Goal: Task Accomplishment & Management: Complete application form

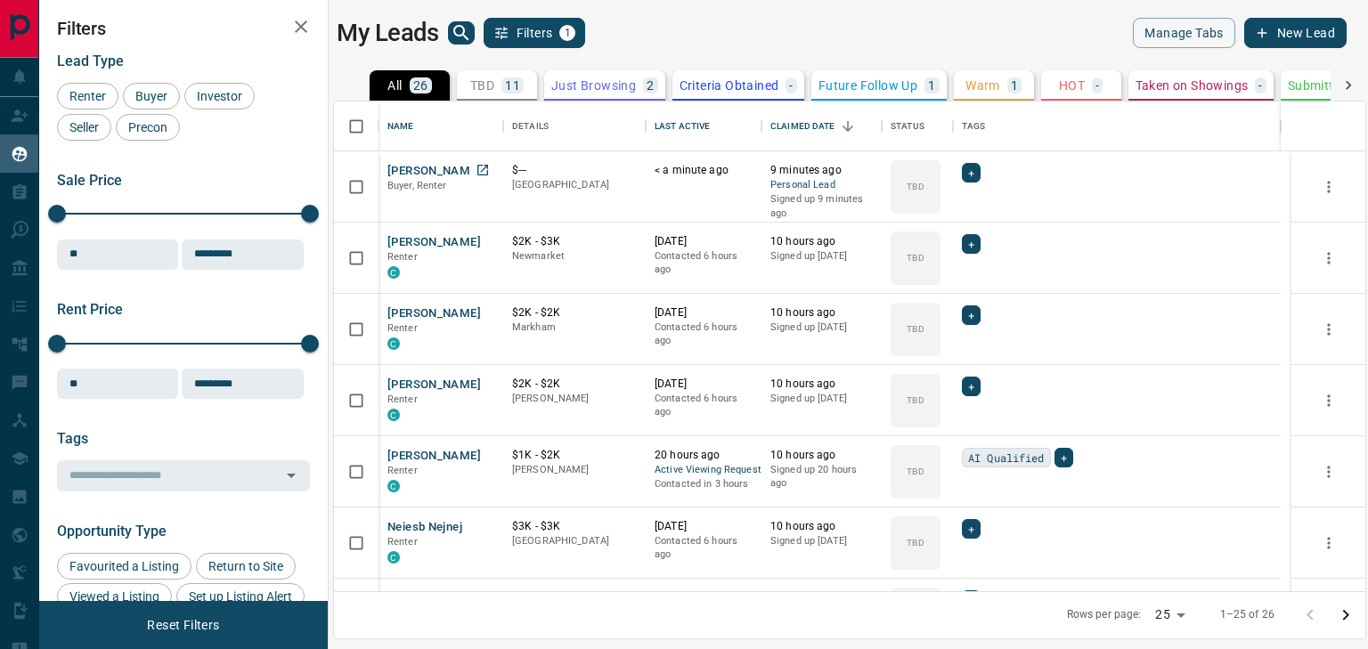
scroll to position [479, 1020]
click at [440, 164] on button "[PERSON_NAME]" at bounding box center [433, 171] width 93 height 17
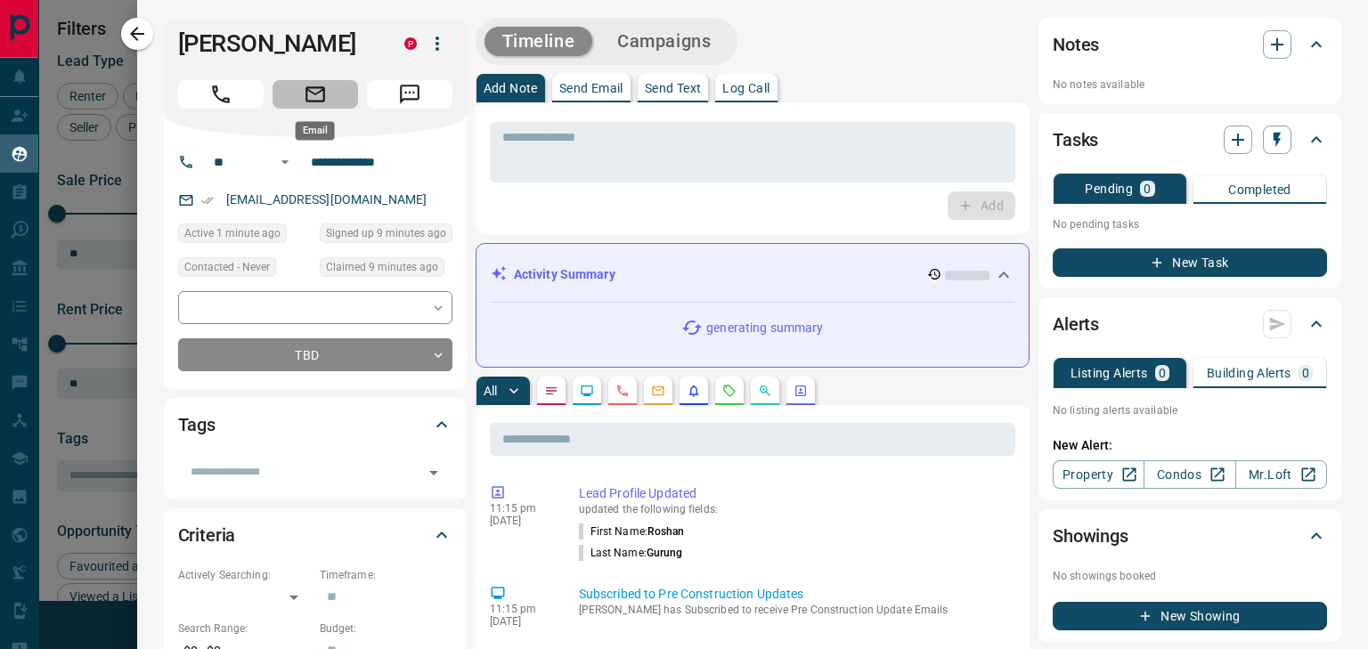
click at [305, 89] on icon "Email" at bounding box center [315, 93] width 20 height 15
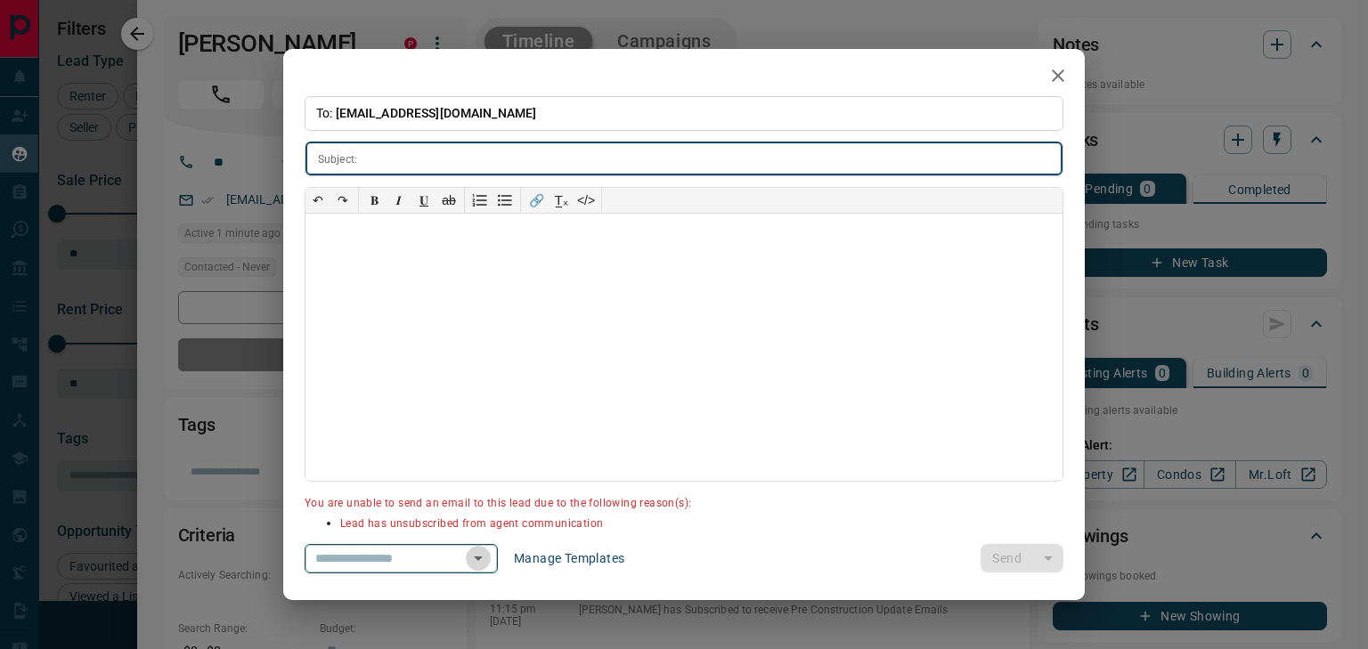
click at [483, 559] on icon "Open" at bounding box center [478, 559] width 9 height 4
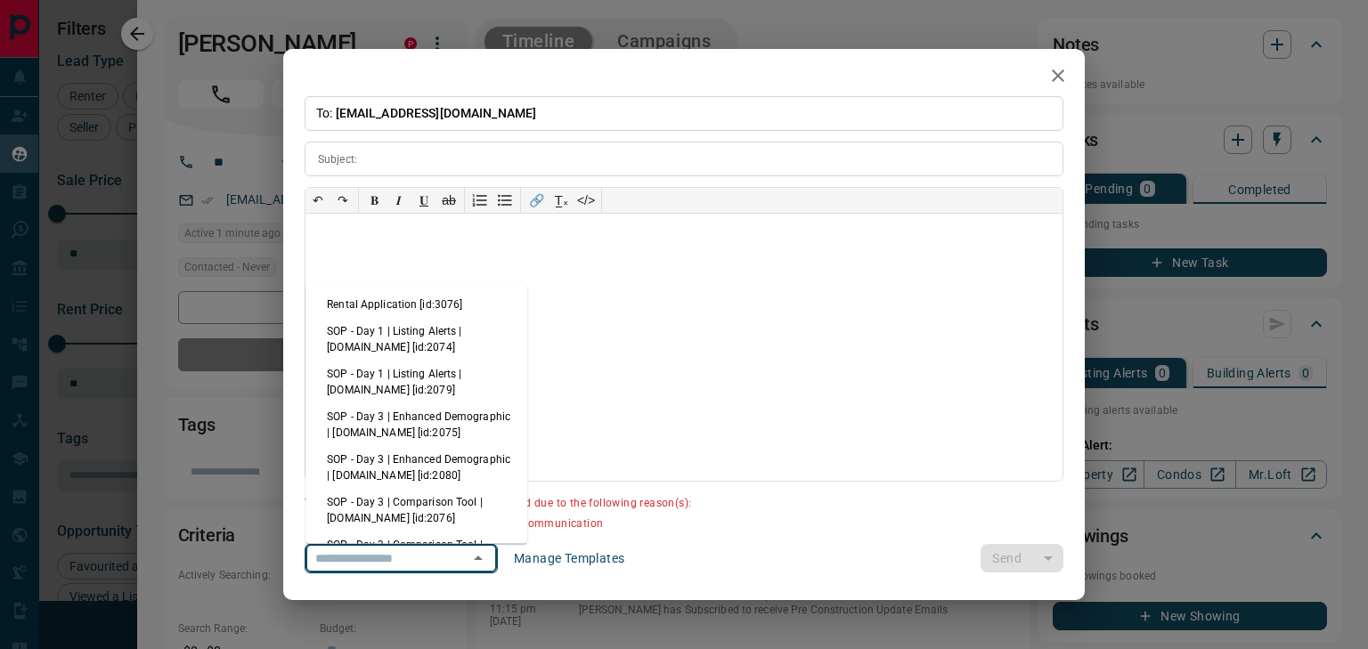
click at [419, 310] on li "Rental Application [id:3076]" at bounding box center [416, 304] width 222 height 27
type input "**********"
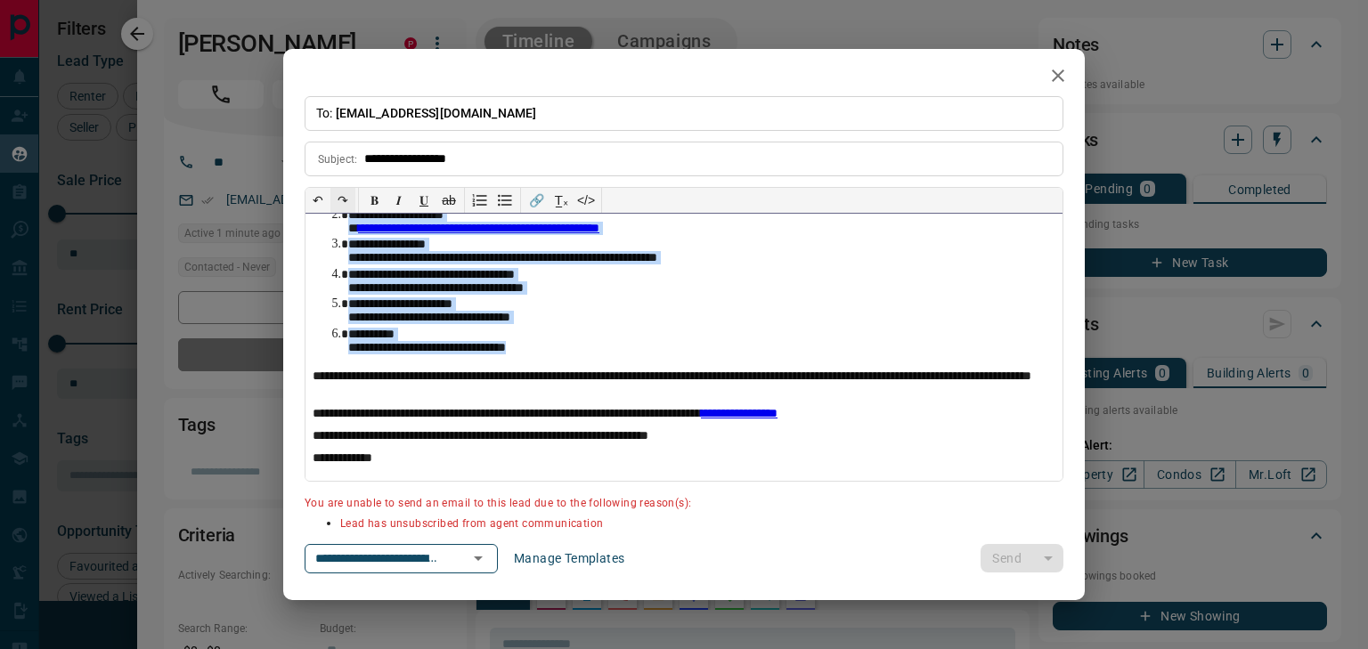
scroll to position [0, 0]
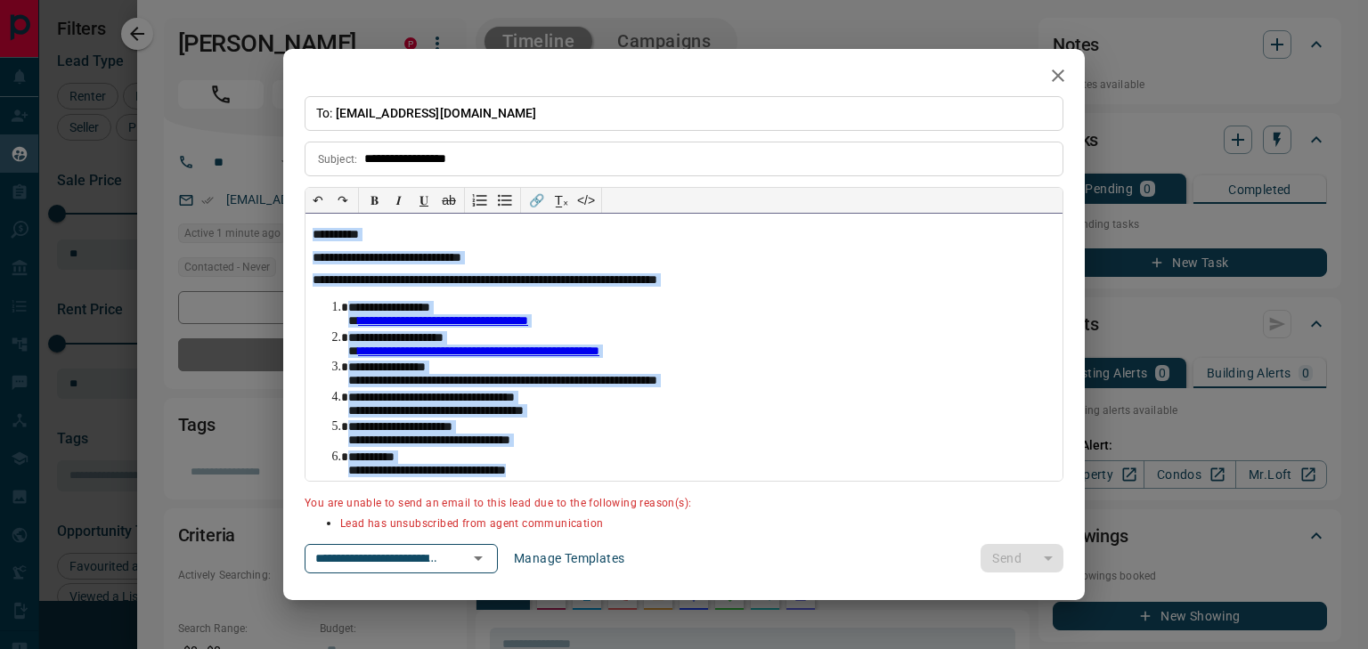
drag, startPoint x: 568, startPoint y: 349, endPoint x: 308, endPoint y: 217, distance: 291.5
click at [308, 217] on div "**********" at bounding box center [683, 347] width 757 height 267
drag, startPoint x: 321, startPoint y: 218, endPoint x: 339, endPoint y: 126, distance: 93.6
click at [321, 218] on div "**********" at bounding box center [683, 347] width 757 height 267
click at [1054, 66] on icon "button" at bounding box center [1057, 75] width 21 height 21
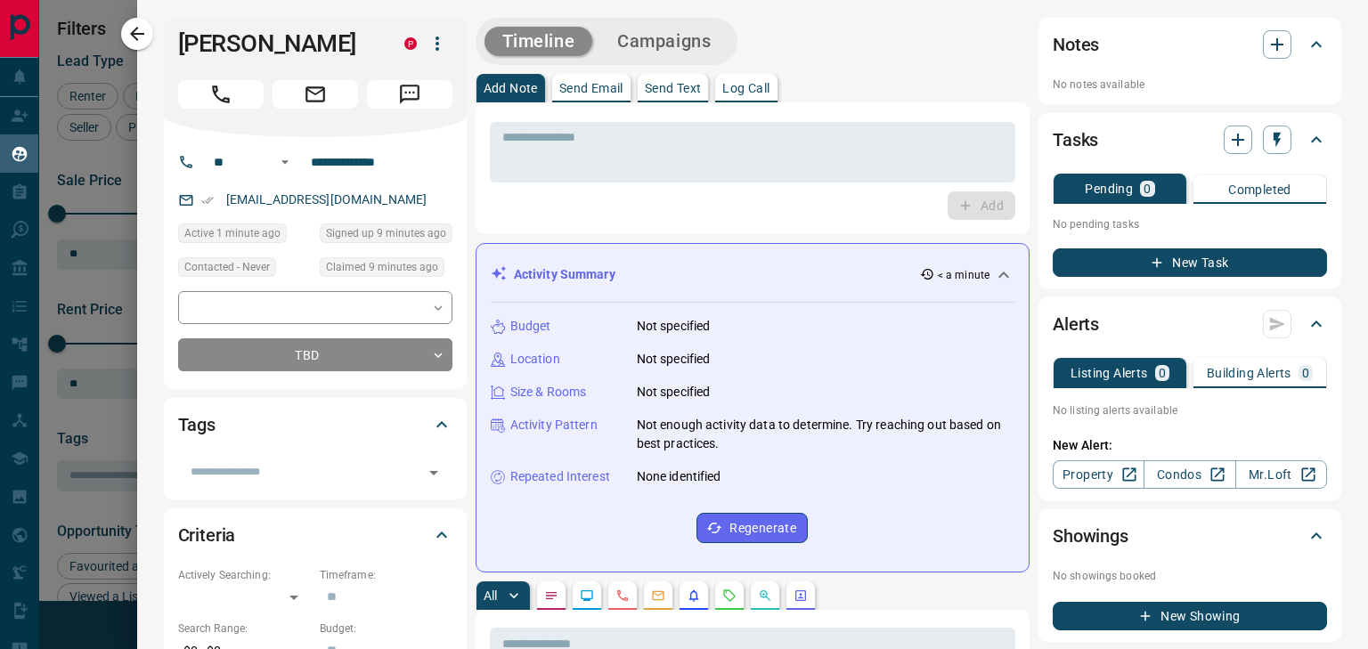
click at [308, 97] on icon "Email" at bounding box center [315, 94] width 23 height 23
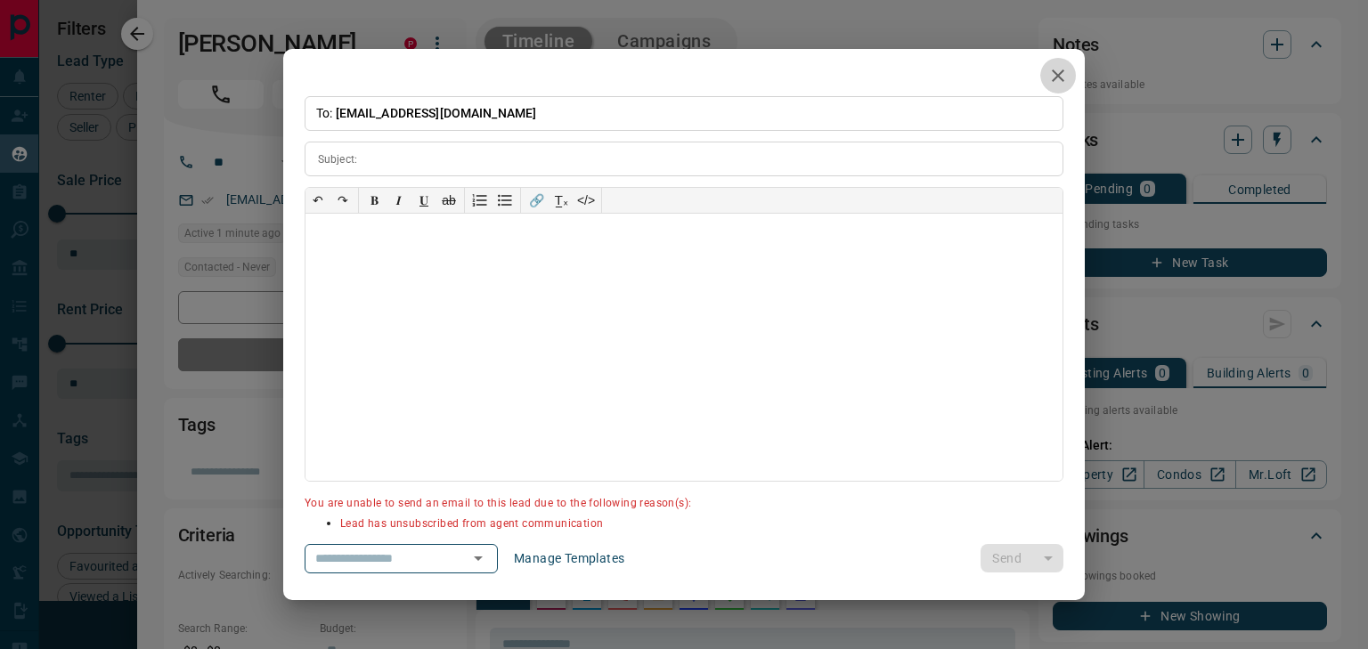
click at [1068, 81] on icon "button" at bounding box center [1057, 75] width 21 height 21
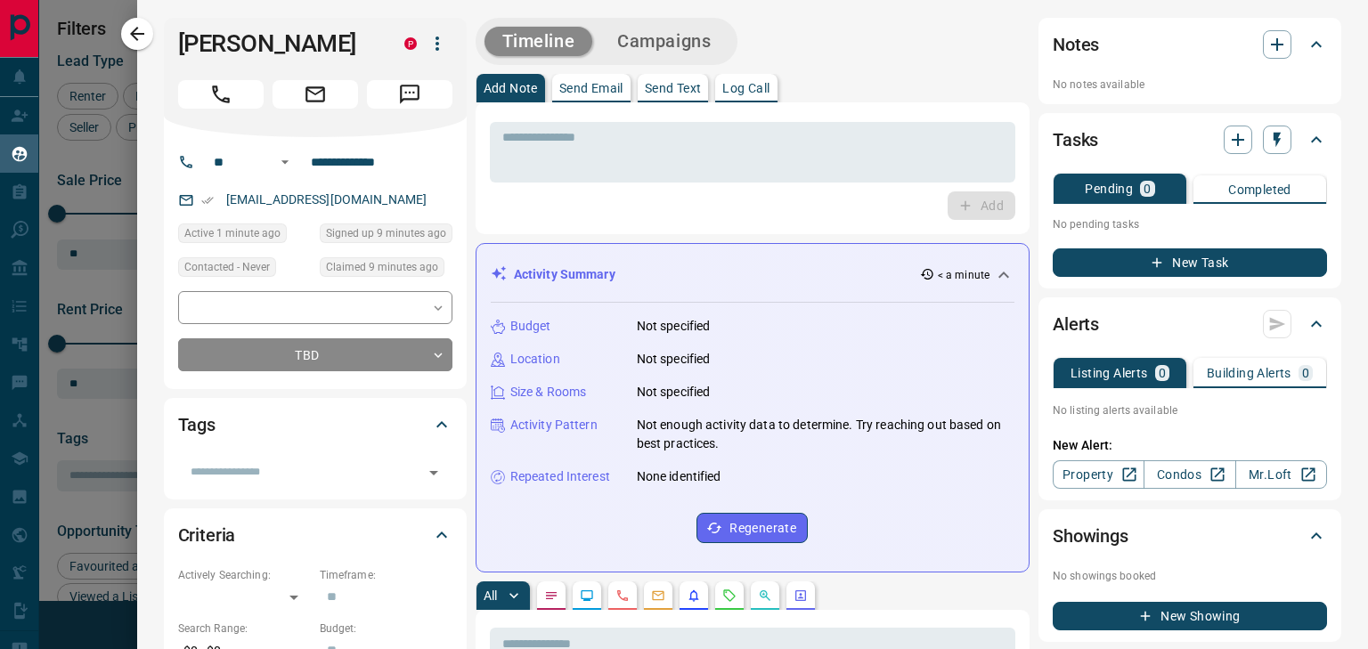
click at [146, 31] on icon "button" at bounding box center [136, 33] width 21 height 21
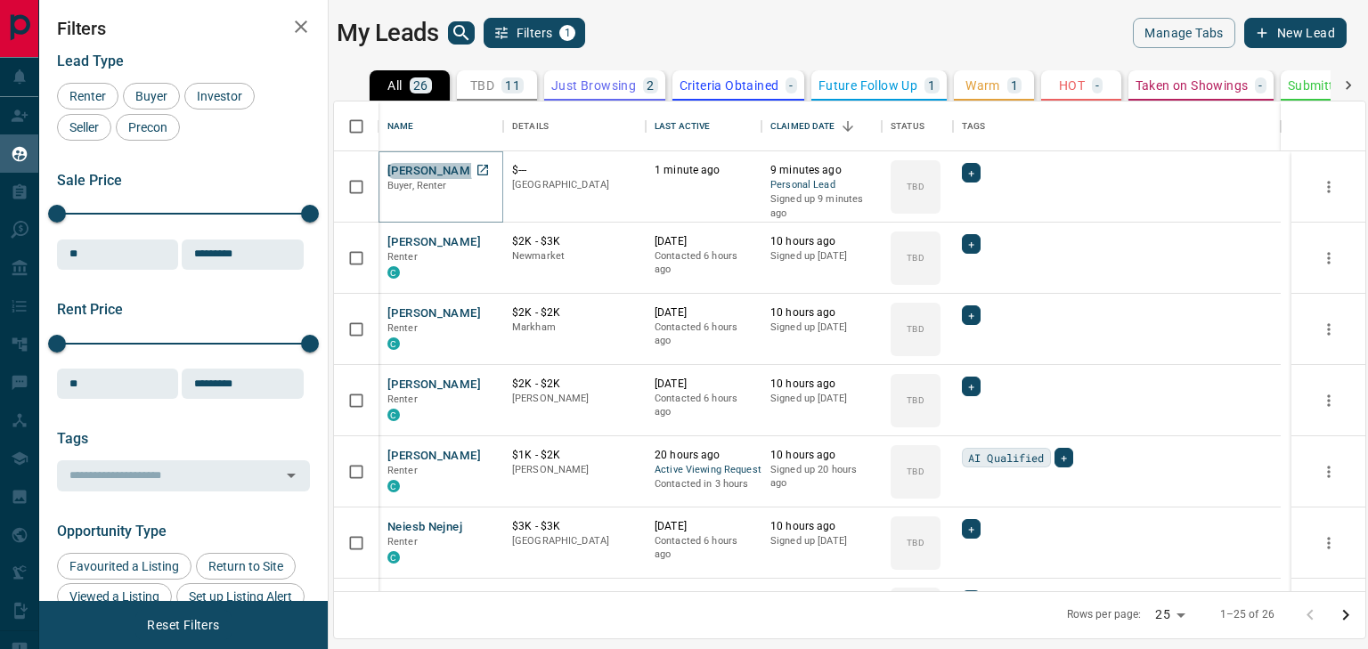
click at [442, 167] on button "[PERSON_NAME]" at bounding box center [433, 171] width 93 height 17
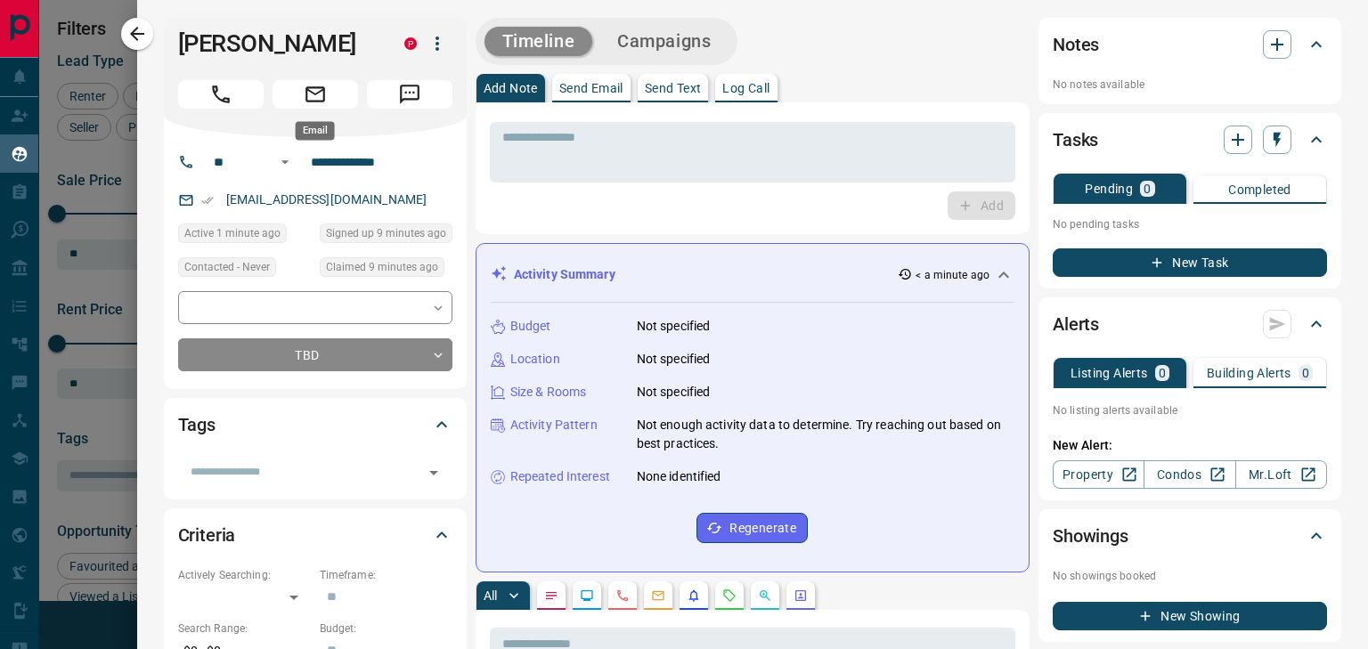
click at [321, 97] on icon "Email" at bounding box center [315, 94] width 23 height 23
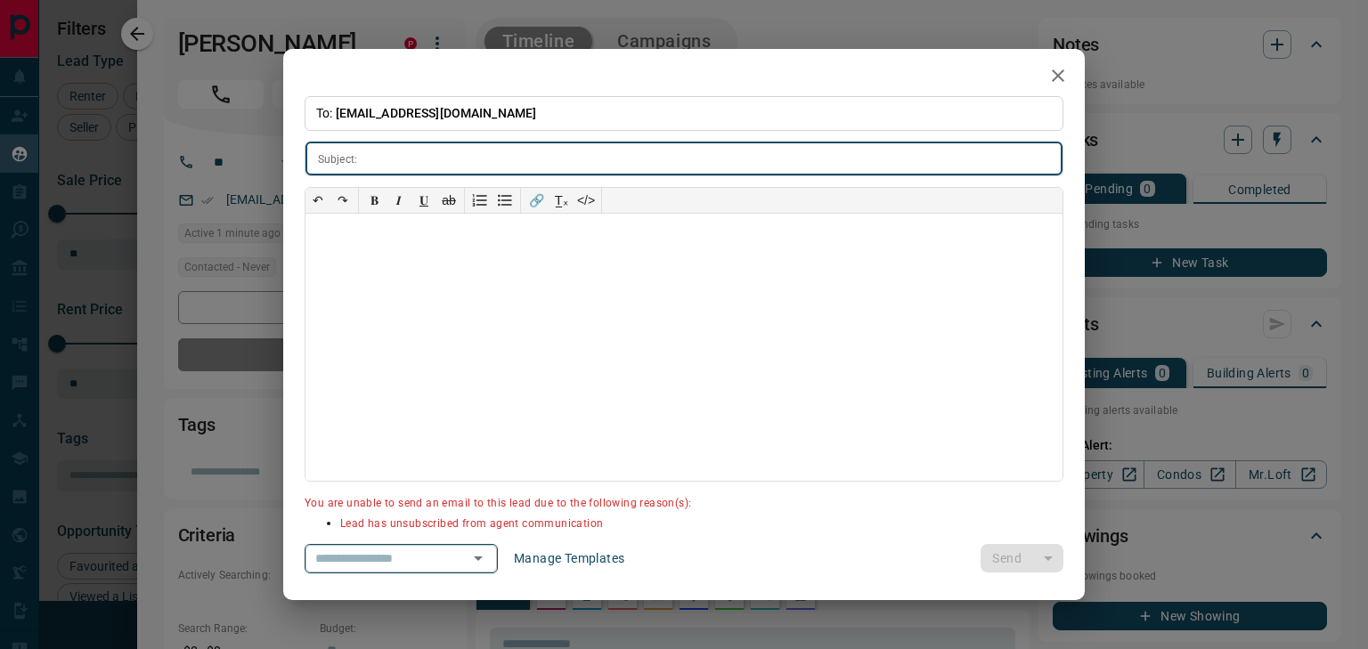
click at [483, 556] on div "​" at bounding box center [401, 558] width 193 height 29
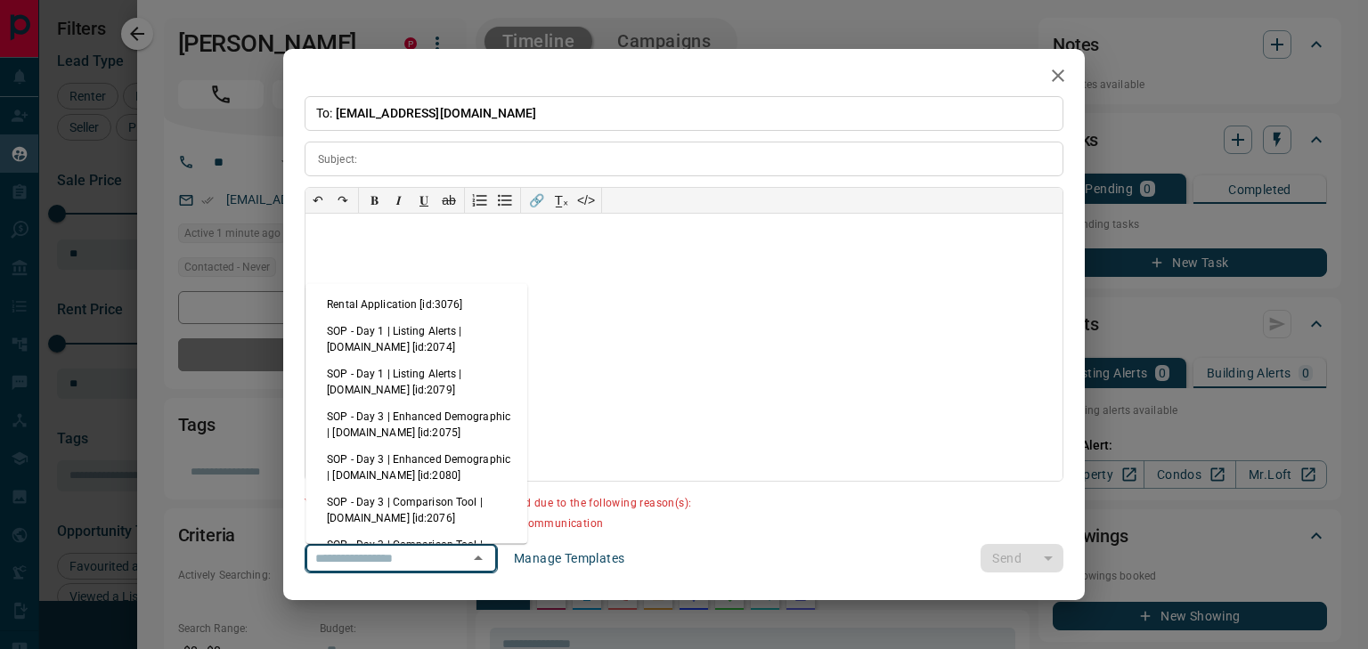
click at [395, 300] on li "Rental Application [id:3076]" at bounding box center [416, 304] width 222 height 27
type input "**********"
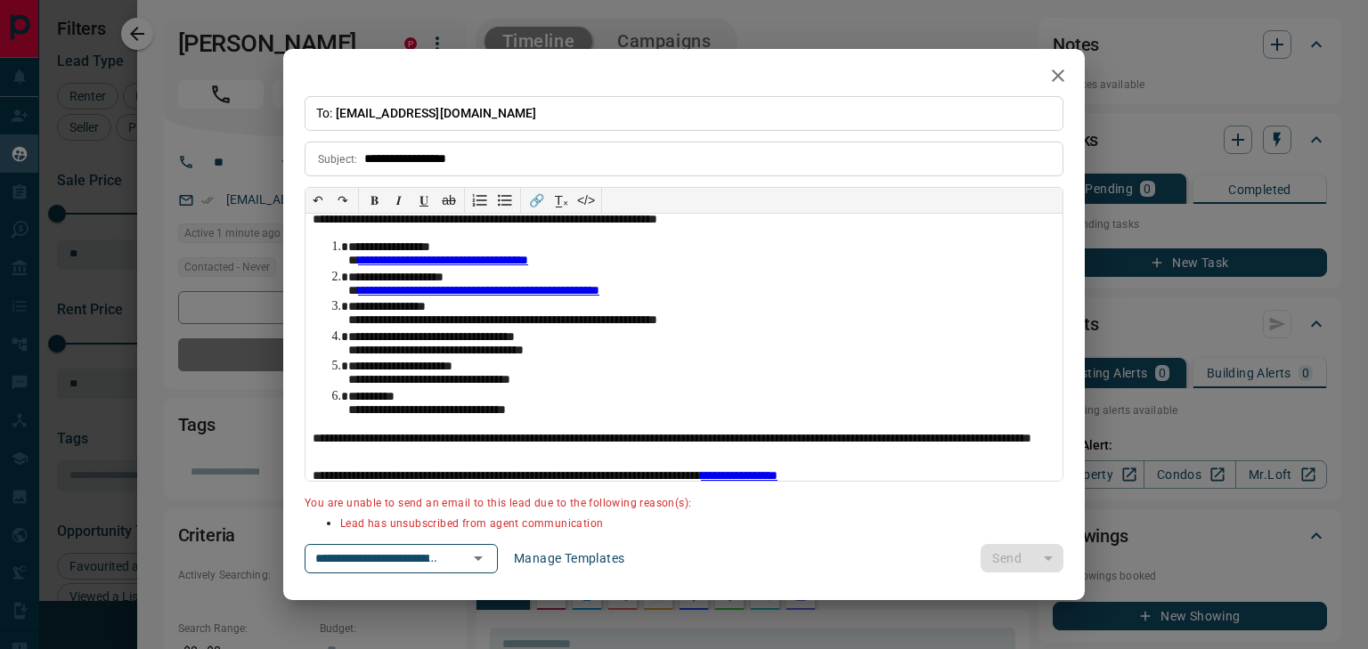
scroll to position [71, 0]
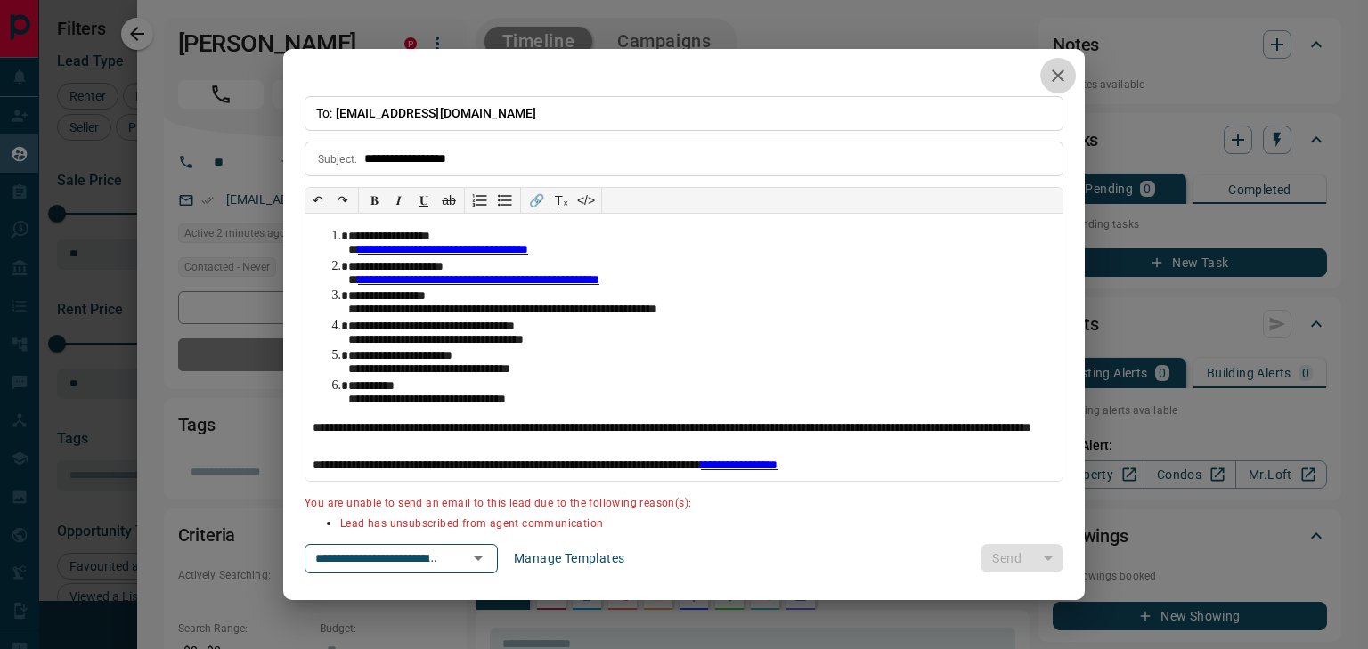
click at [1050, 78] on icon "button" at bounding box center [1057, 75] width 21 height 21
